Goal: Complete application form

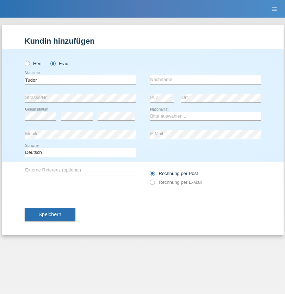
type input "Tudor"
click at [205, 80] on input "text" at bounding box center [205, 79] width 111 height 9
type input "Raluca"
select select "RO"
select select "C"
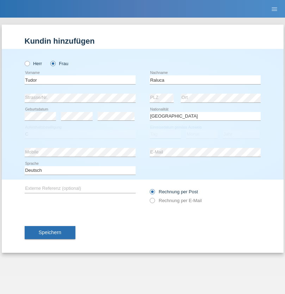
select select "22"
select select "05"
select select "2021"
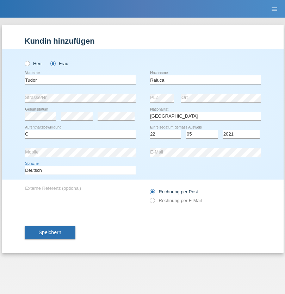
select select "en"
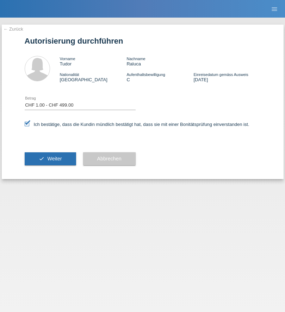
select select "1"
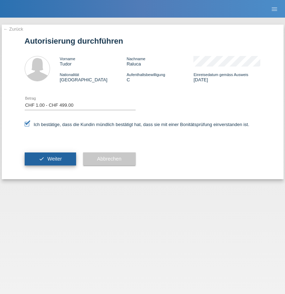
click at [50, 159] on span "Weiter" at bounding box center [54, 159] width 14 height 6
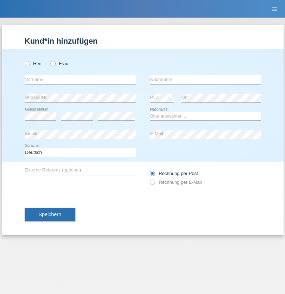
radio input "true"
click at [80, 80] on input "text" at bounding box center [80, 79] width 111 height 9
type input "Ylber"
click at [205, 80] on input "text" at bounding box center [205, 79] width 111 height 9
type input "Neziraj"
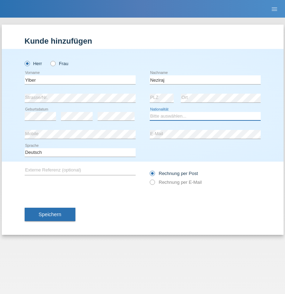
select select "CH"
radio input "true"
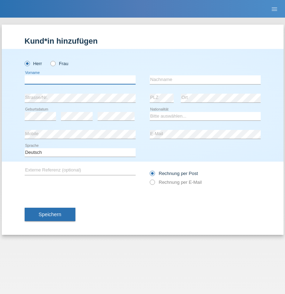
click at [80, 80] on input "text" at bounding box center [80, 79] width 111 height 9
type input "Freddy"
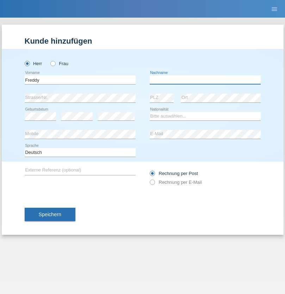
click at [205, 80] on input "text" at bounding box center [205, 79] width 111 height 9
type input "Diaz"
select select "CH"
